Goal: Check status: Check status

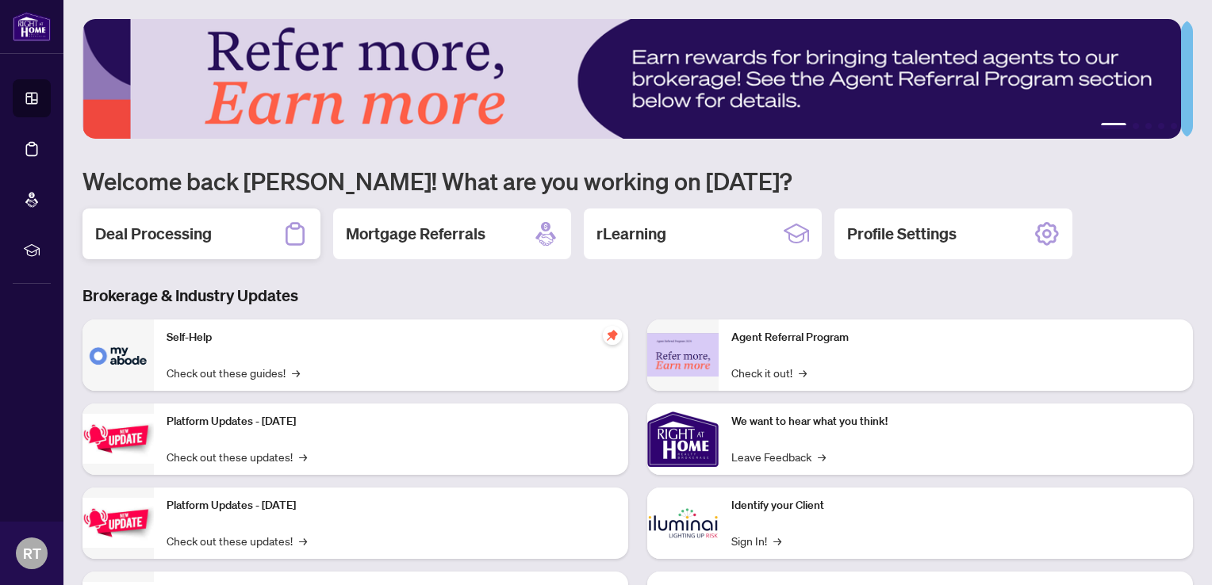
click at [152, 234] on h2 "Deal Processing" at bounding box center [153, 234] width 117 height 22
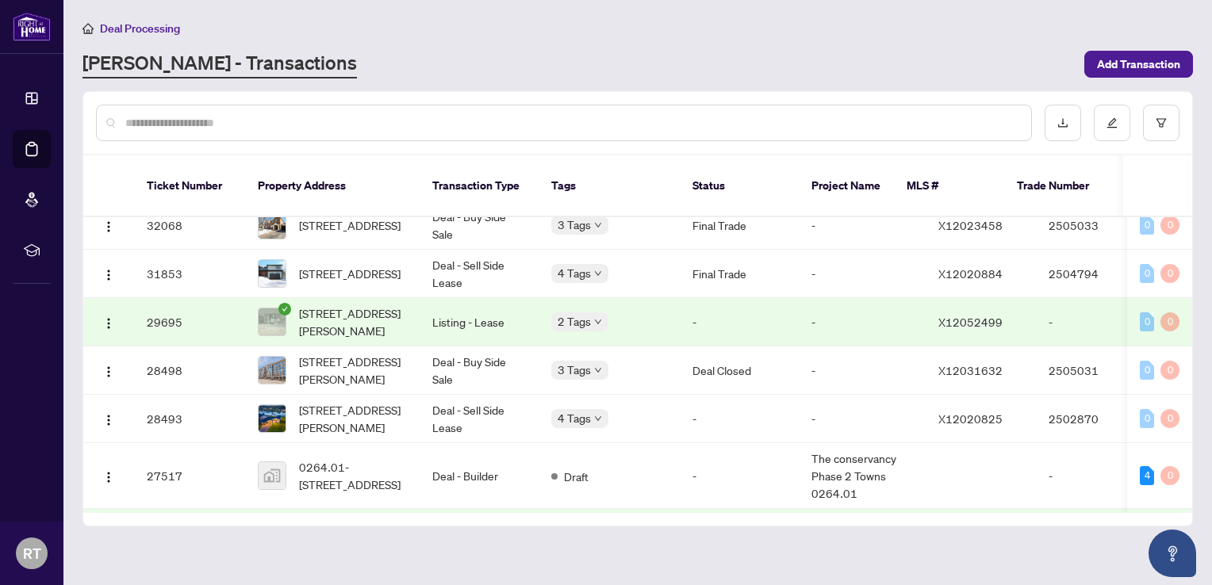
scroll to position [751, 0]
click at [701, 379] on td "Deal Closed" at bounding box center [739, 373] width 119 height 48
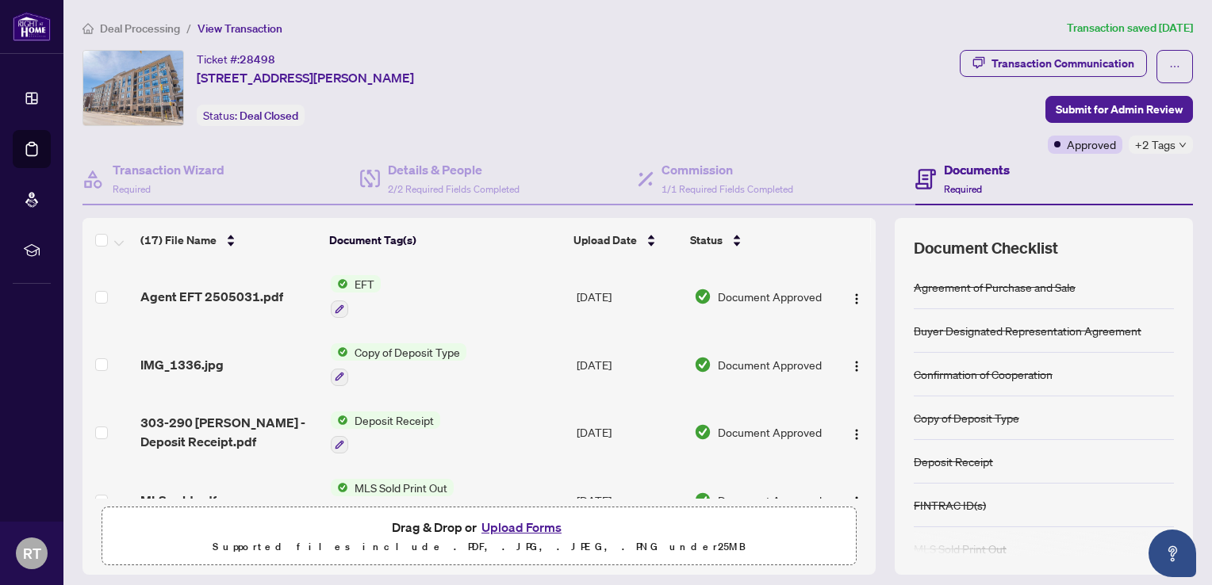
click at [552, 304] on td "EFT" at bounding box center [447, 296] width 246 height 68
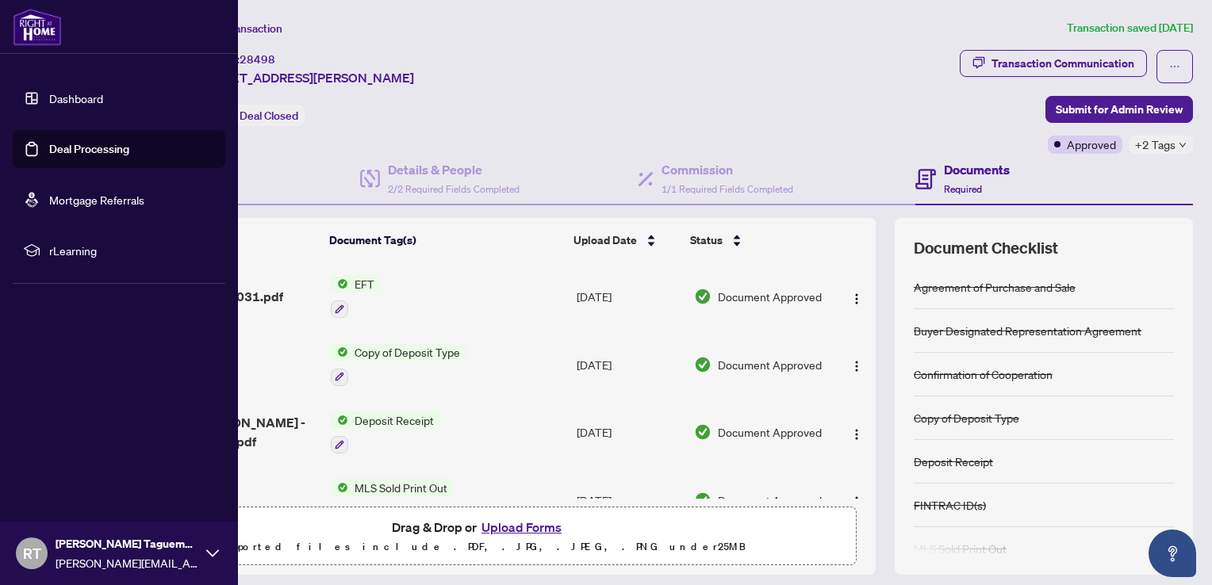
click at [30, 24] on img at bounding box center [37, 27] width 49 height 38
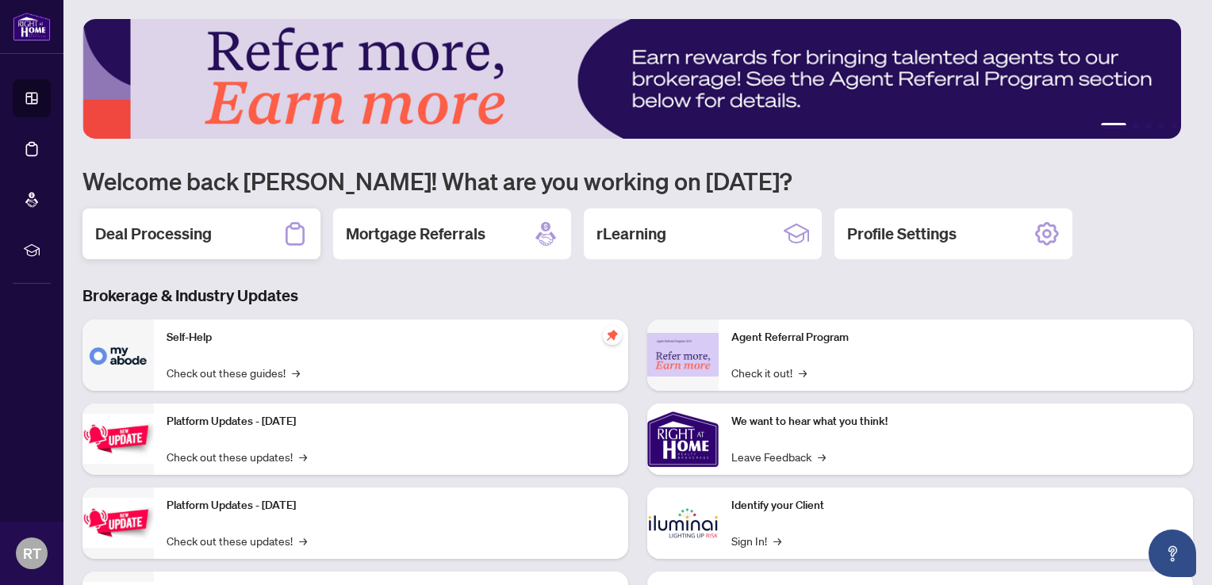
click at [224, 236] on div "Deal Processing" at bounding box center [201, 234] width 238 height 51
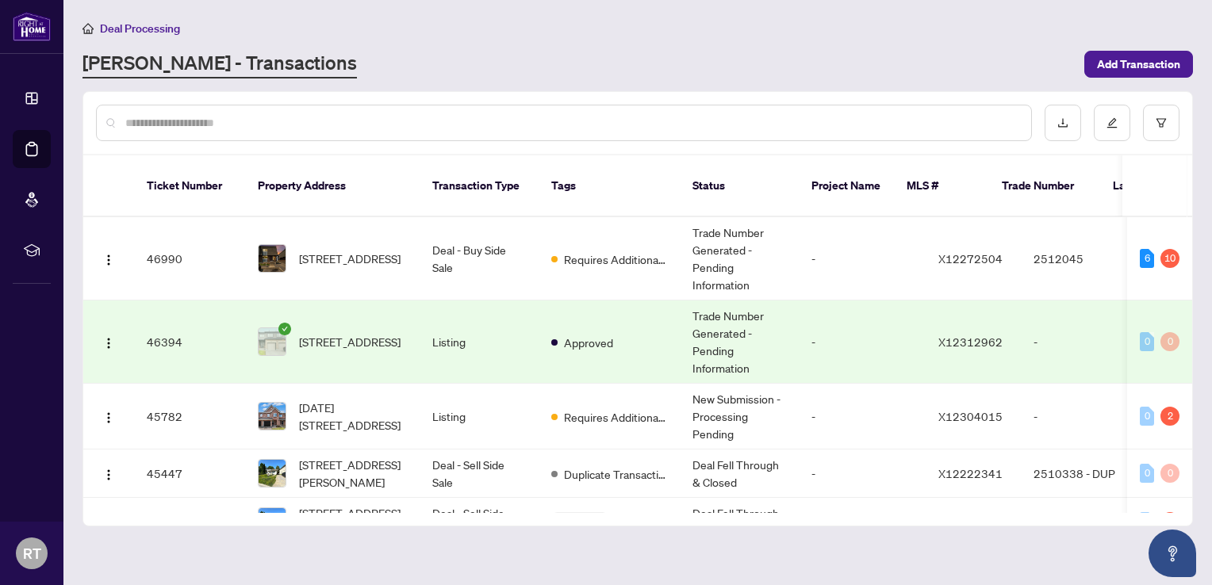
click at [588, 128] on input "text" at bounding box center [571, 122] width 893 height 17
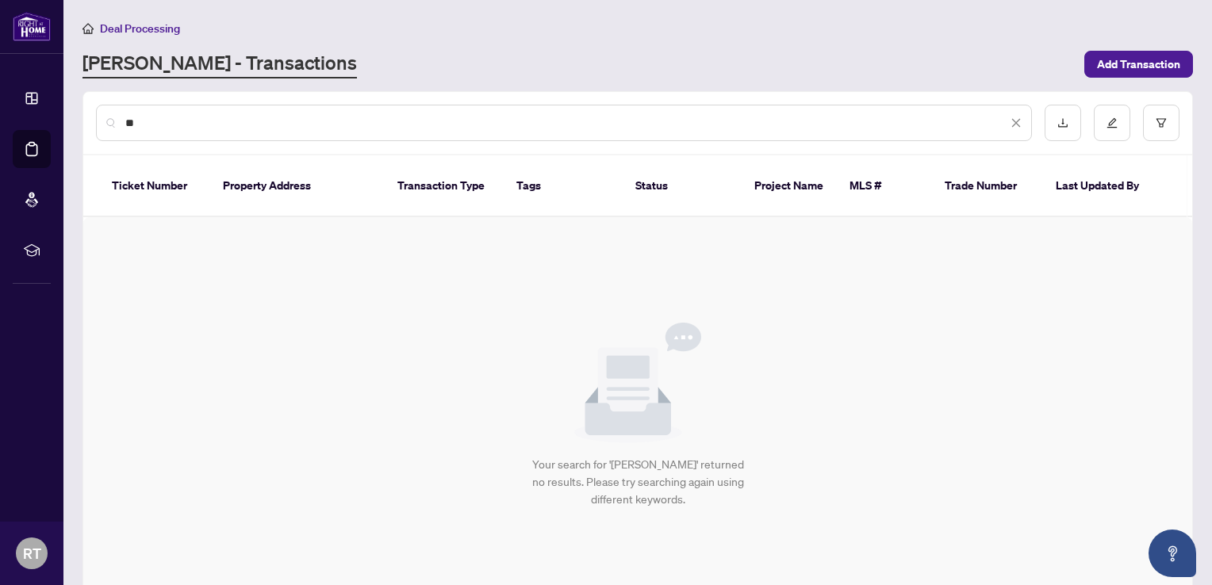
type input "*"
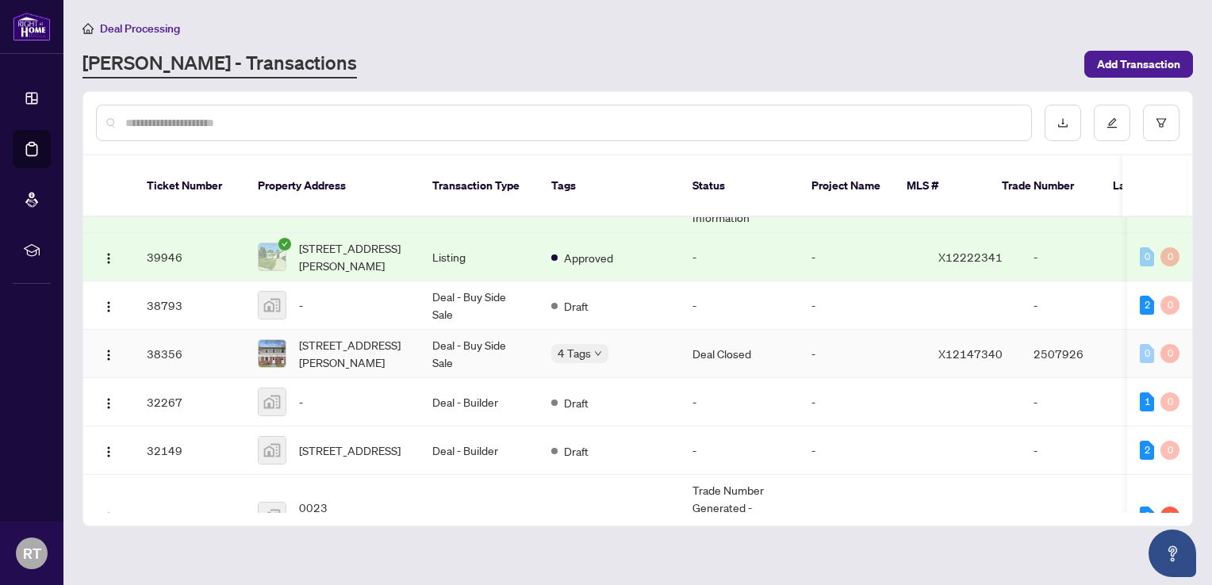
scroll to position [476, 0]
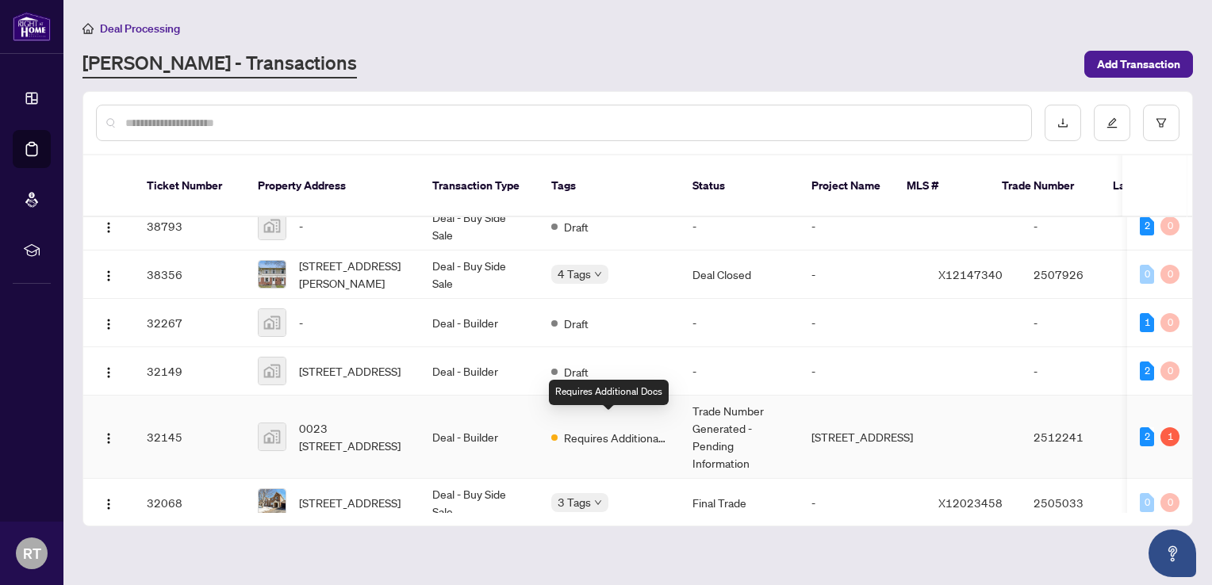
click at [652, 429] on span "Requires Additional Docs" at bounding box center [615, 437] width 103 height 17
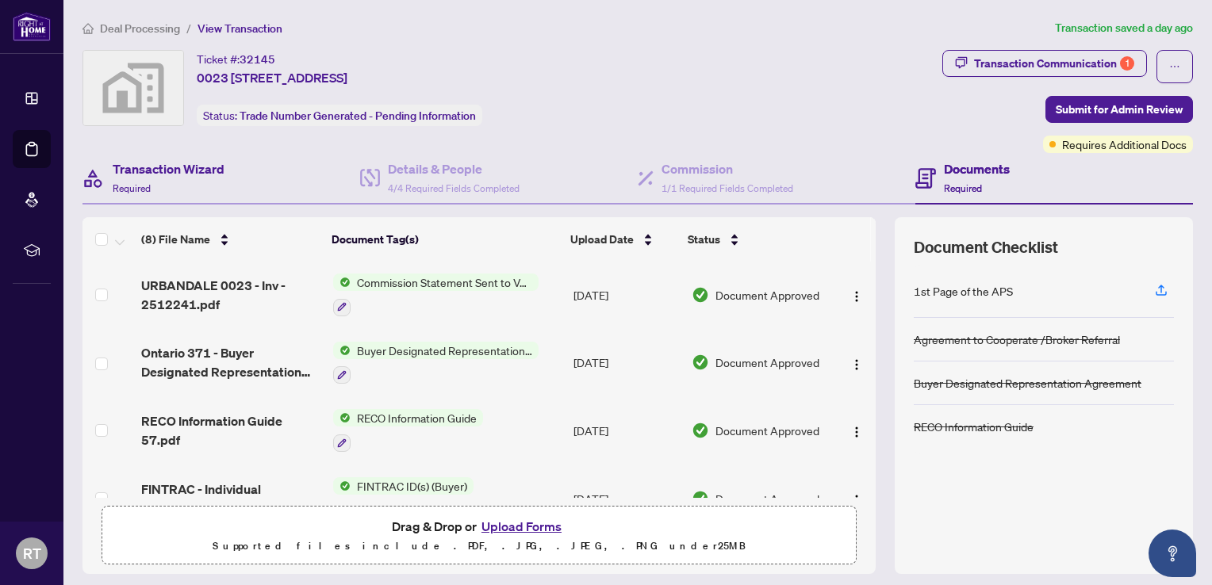
scroll to position [286, 0]
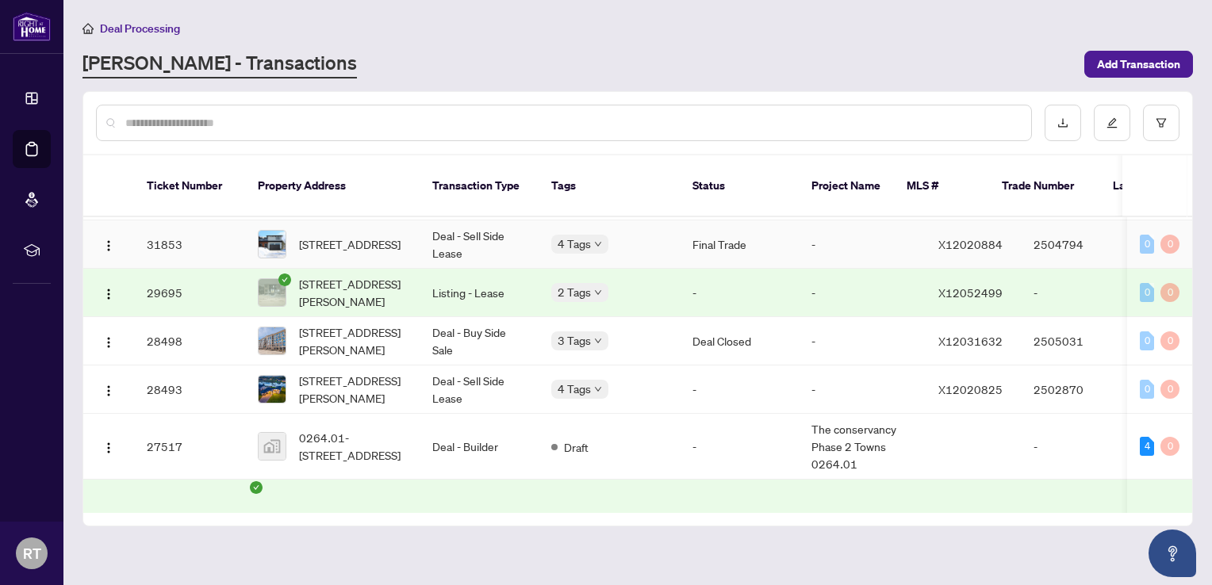
scroll to position [899, 0]
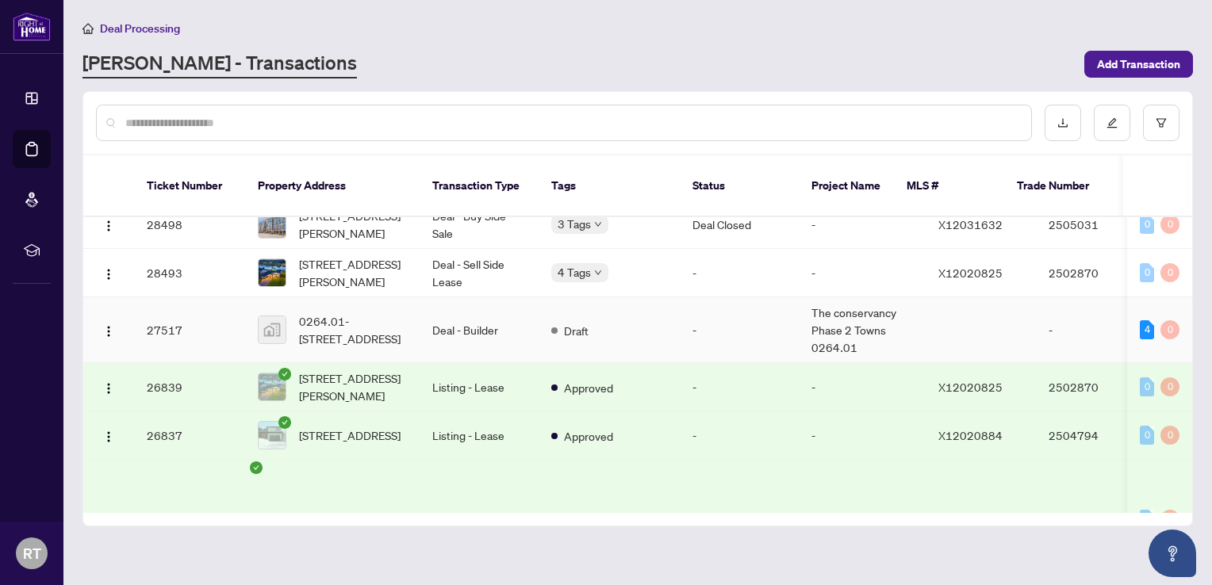
click at [710, 347] on td "-" at bounding box center [739, 330] width 119 height 66
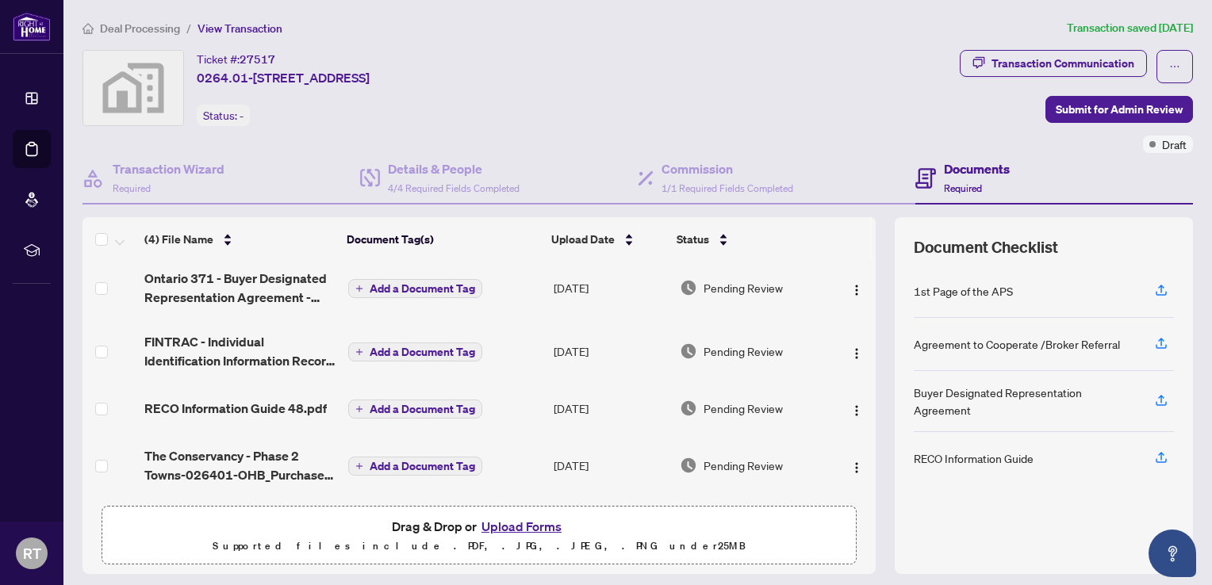
scroll to position [10, 0]
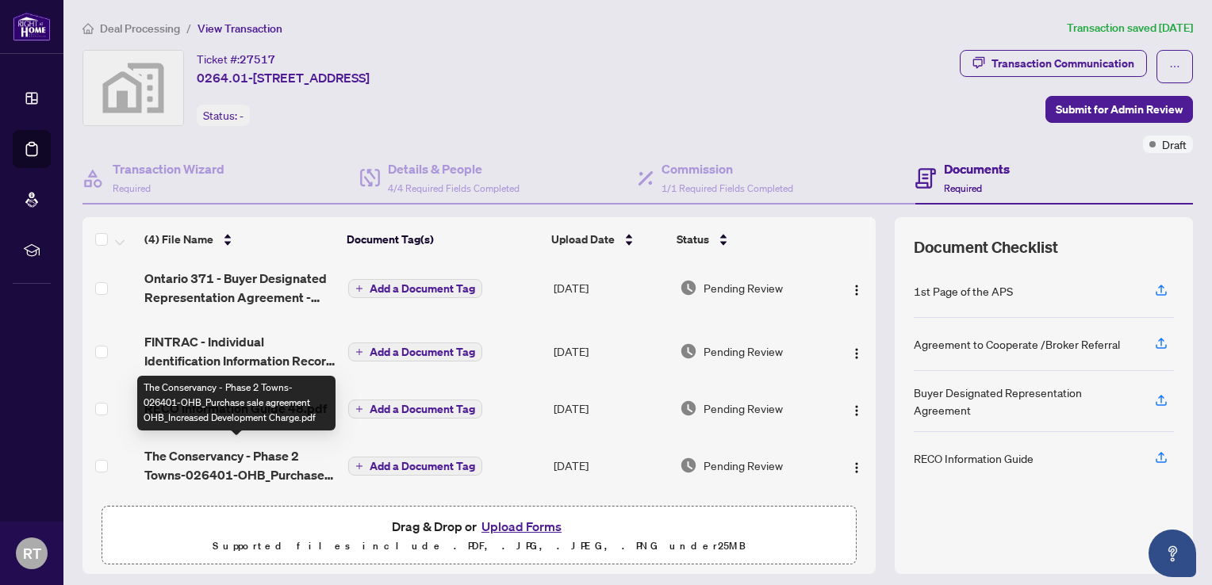
click at [263, 470] on span "The Conservancy - Phase 2 Towns-026401-OHB_Purchase sale agreement OHB_Increase…" at bounding box center [239, 465] width 191 height 38
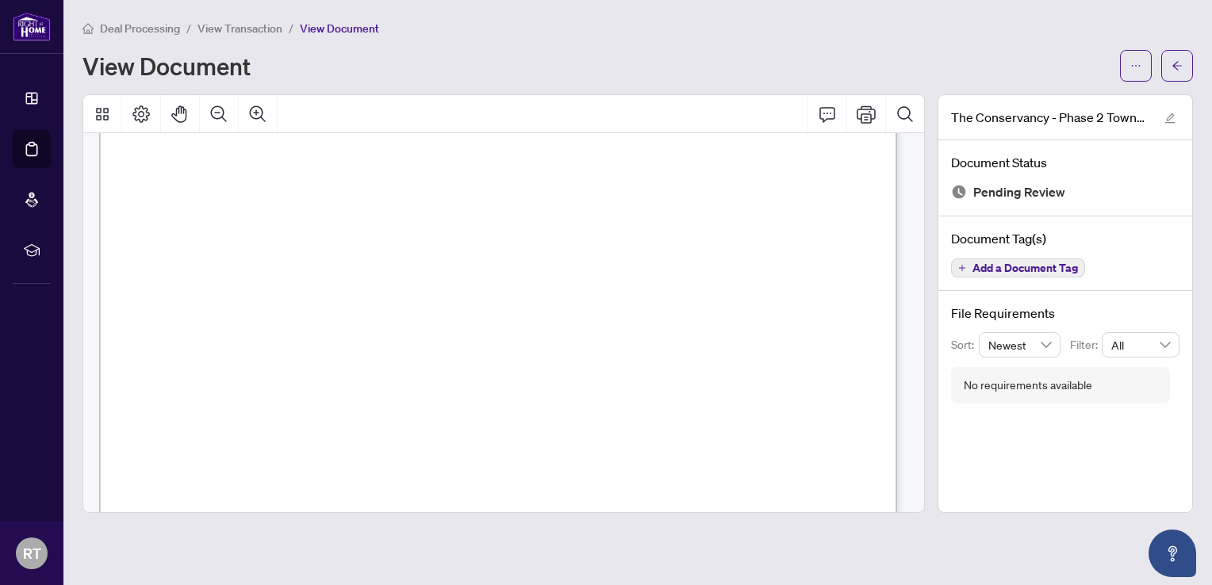
scroll to position [79, 0]
